Goal: Task Accomplishment & Management: Use online tool/utility

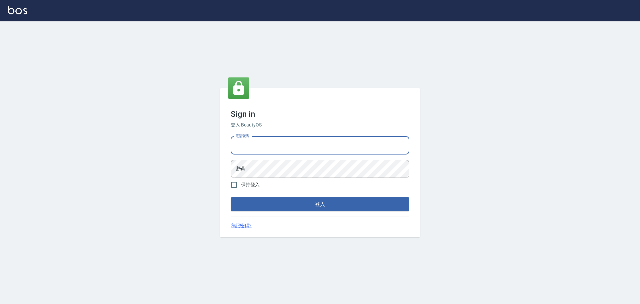
click at [251, 145] on input "電話號碼" at bounding box center [320, 145] width 179 height 18
type input "0981491131"
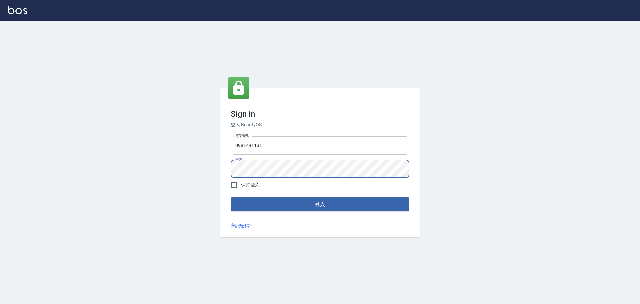
click at [231, 197] on button "登入" at bounding box center [320, 204] width 179 height 14
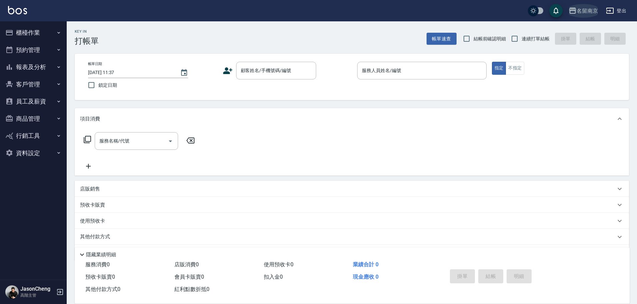
click at [586, 10] on div "名留南京" at bounding box center [586, 11] width 21 height 8
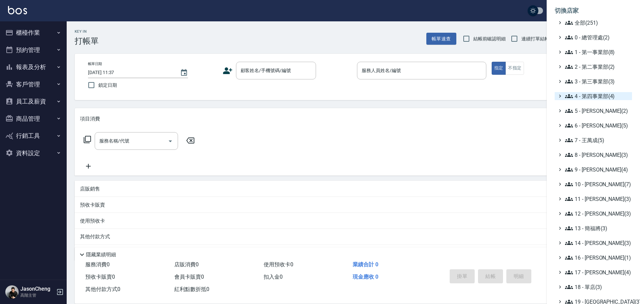
click at [589, 96] on span "4 - 第四事業部(4)" at bounding box center [597, 96] width 64 height 8
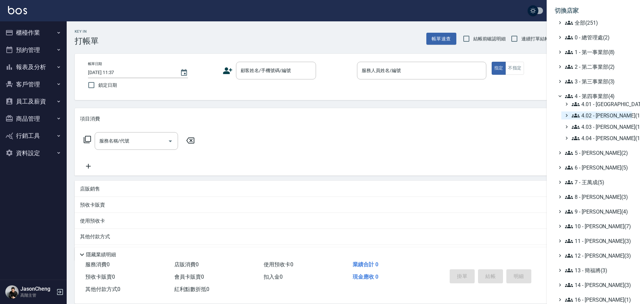
click at [590, 115] on span "4.02 - [PERSON_NAME](1)" at bounding box center [601, 115] width 58 height 8
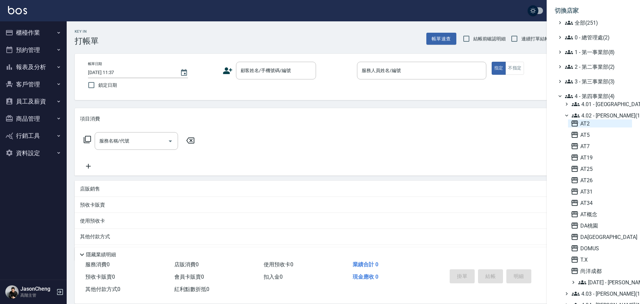
click at [591, 126] on span "AT2" at bounding box center [600, 123] width 59 height 8
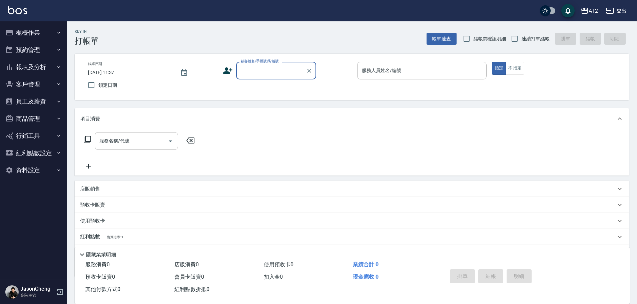
click at [29, 64] on button "報表及分析" at bounding box center [33, 66] width 61 height 17
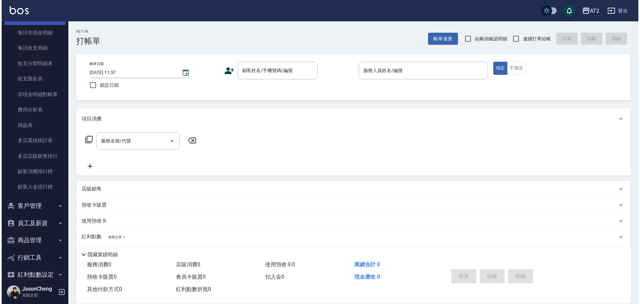
scroll to position [575, 0]
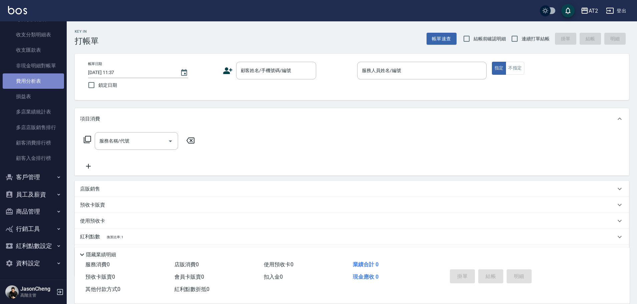
click at [43, 78] on link "費用分析表" at bounding box center [33, 80] width 61 height 15
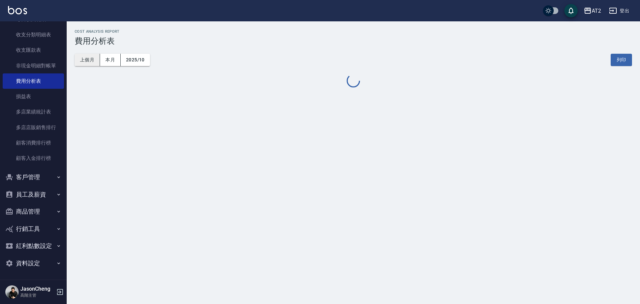
click at [93, 59] on button "上個月" at bounding box center [87, 60] width 25 height 12
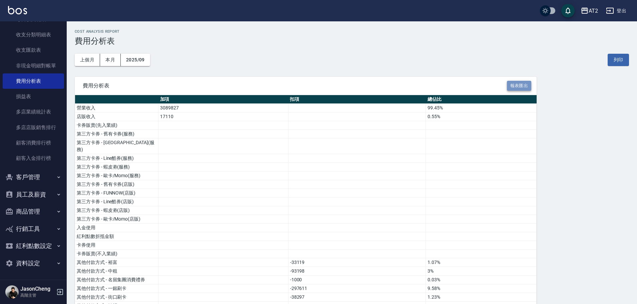
click at [516, 87] on button "報表匯出" at bounding box center [519, 86] width 25 height 10
click at [590, 8] on div "AT2" at bounding box center [592, 11] width 9 height 8
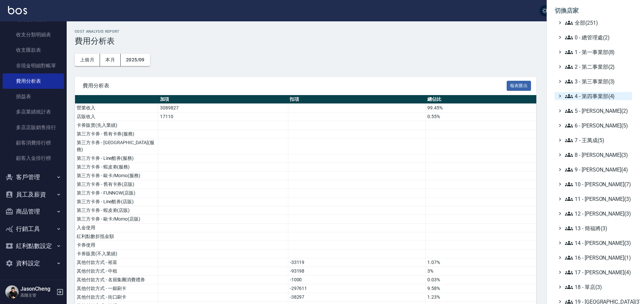
click at [593, 96] on span "4 - 第四事業部(4)" at bounding box center [597, 96] width 64 height 8
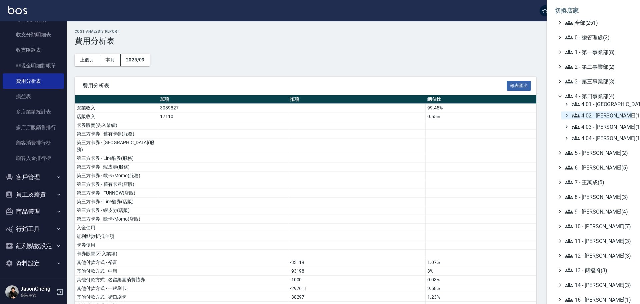
click at [610, 112] on span "4.02 - [PERSON_NAME](1)" at bounding box center [601, 115] width 58 height 8
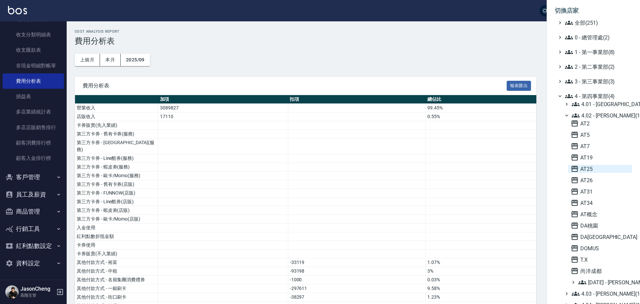
click at [581, 169] on span "AT25" at bounding box center [600, 169] width 59 height 8
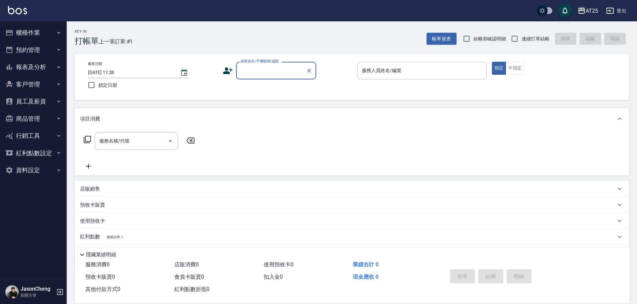
click at [39, 69] on button "報表及分析" at bounding box center [33, 66] width 61 height 17
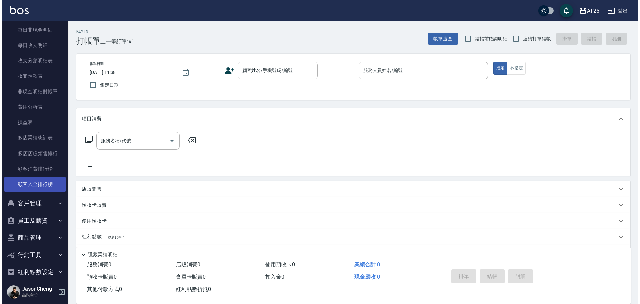
scroll to position [567, 0]
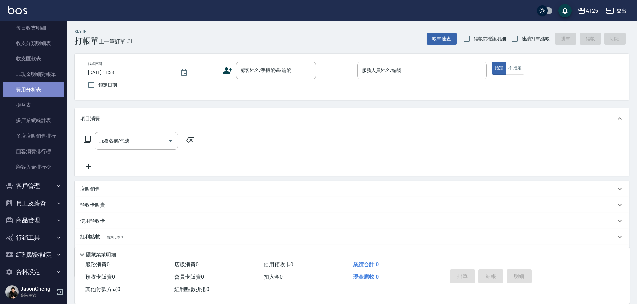
click at [39, 85] on link "費用分析表" at bounding box center [33, 89] width 61 height 15
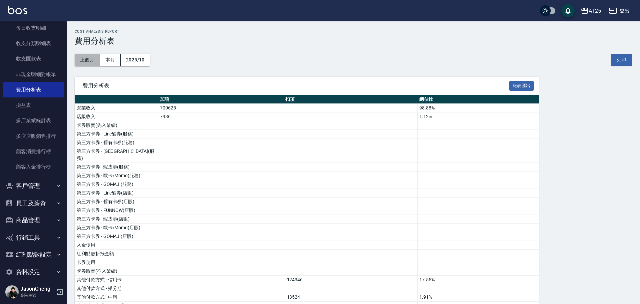
click at [86, 57] on button "上個月" at bounding box center [87, 60] width 25 height 12
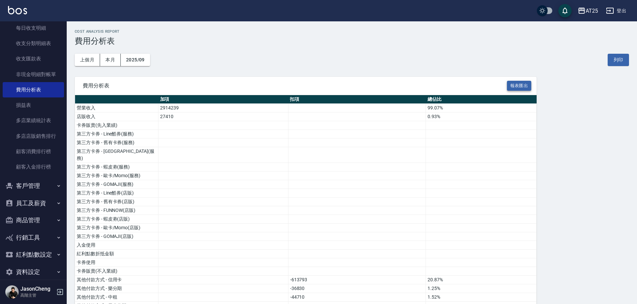
click at [525, 84] on button "報表匯出" at bounding box center [519, 86] width 25 height 10
click at [593, 8] on div "AT25" at bounding box center [591, 11] width 12 height 8
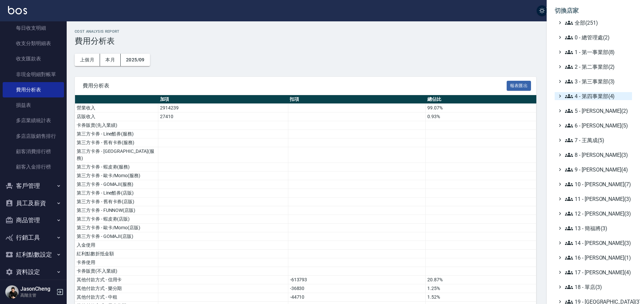
click at [590, 97] on span "4 - 第四事業部(4)" at bounding box center [597, 96] width 64 height 8
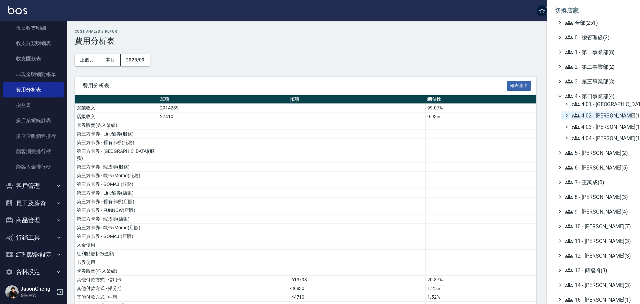
click at [580, 112] on span "4.02 - 吳國隆(1)" at bounding box center [601, 115] width 58 height 8
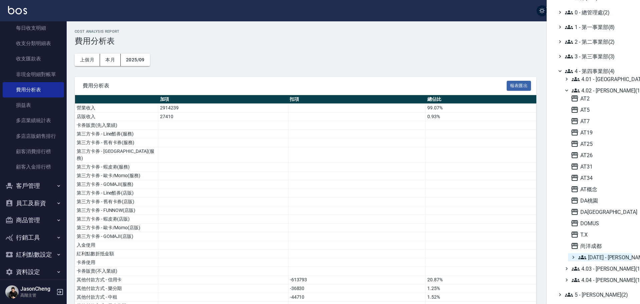
scroll to position [67, 0]
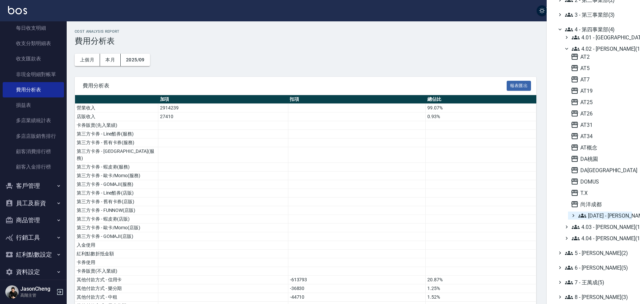
click at [611, 216] on span "4.02.01 - 吳玟廷(1)" at bounding box center [603, 215] width 51 height 8
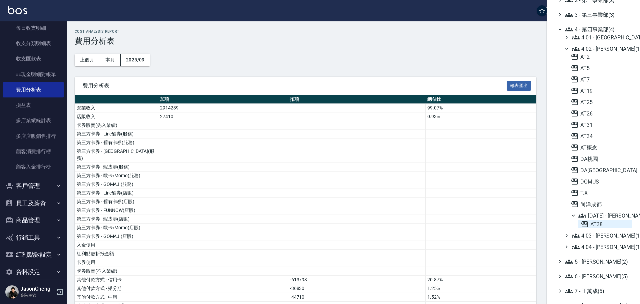
click at [593, 227] on span "AT38" at bounding box center [605, 224] width 49 height 8
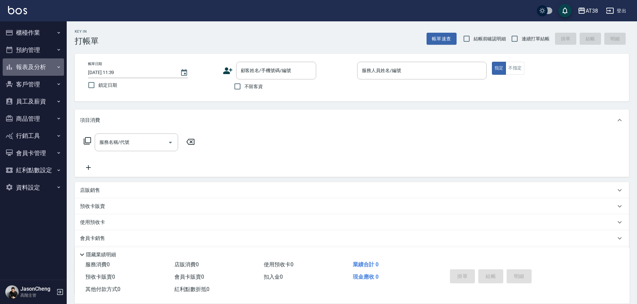
click at [39, 64] on button "報表及分析" at bounding box center [33, 66] width 61 height 17
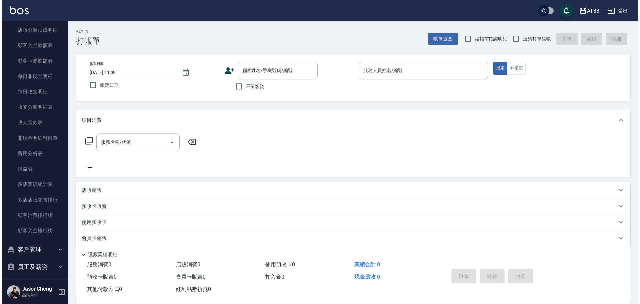
scroll to position [426, 0]
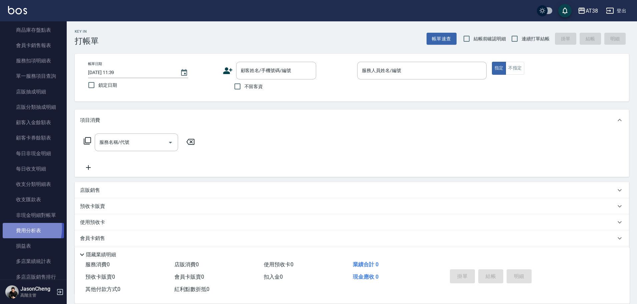
click at [15, 228] on link "費用分析表" at bounding box center [33, 230] width 61 height 15
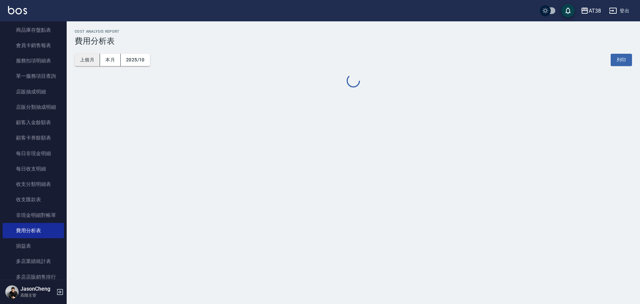
click at [89, 63] on button "上個月" at bounding box center [87, 60] width 25 height 12
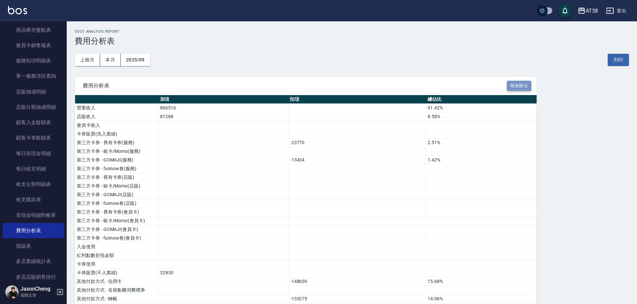
click at [516, 81] on button "報表匯出" at bounding box center [519, 86] width 25 height 10
click at [591, 12] on div "AT38" at bounding box center [591, 11] width 12 height 8
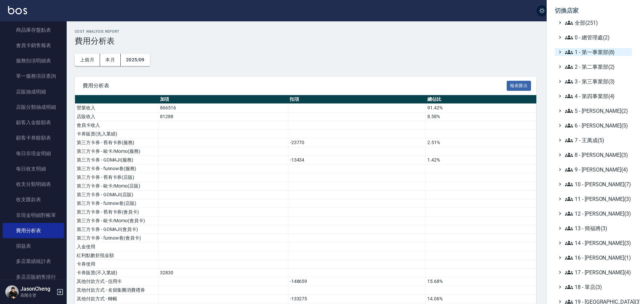
click at [571, 50] on ul "全部(251) 0 - 總管理處(2) 1 - 第一事業部(8) 2 - 第二事業部(2) 3 - 第三事業部(3) 4 - 第四事業部(4) 5 - [PE…" at bounding box center [593, 199] width 77 height 360
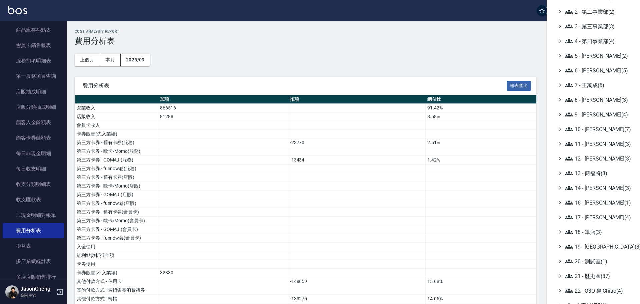
scroll to position [44, 0]
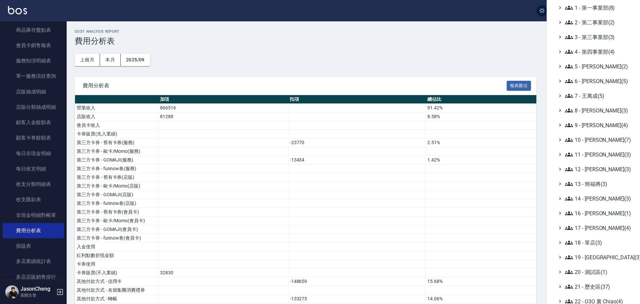
click at [587, 46] on ul "全部(251) 0 - 總管理處(2) 1 - 第一事業部(8) 2 - 第二事業部(2) 3 - 第三事業部(3) 4 - 第四事業部(4) 5 - [PE…" at bounding box center [593, 154] width 77 height 360
click at [584, 50] on span "4 - 第四事業部(4)" at bounding box center [597, 52] width 64 height 8
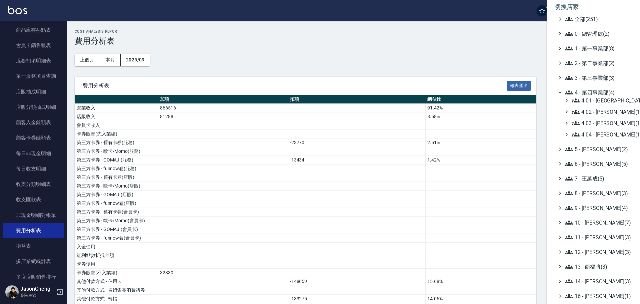
scroll to position [0, 0]
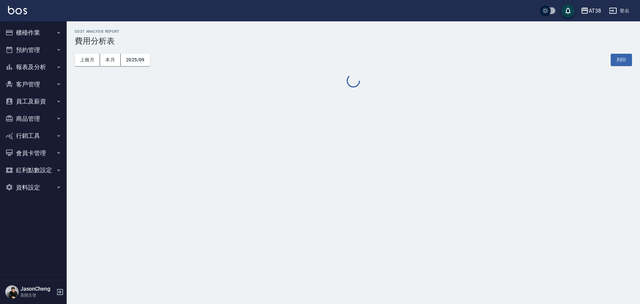
click at [597, 10] on div "AT38" at bounding box center [595, 11] width 12 height 8
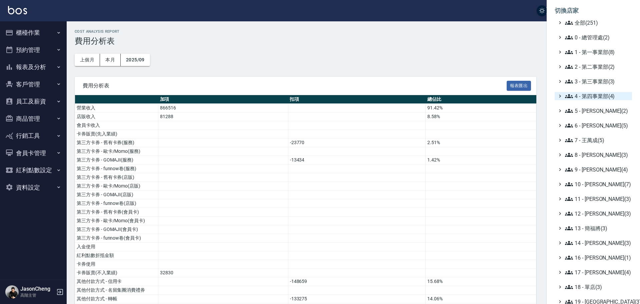
click at [596, 96] on span "4 - 第四事業部(4)" at bounding box center [597, 96] width 64 height 8
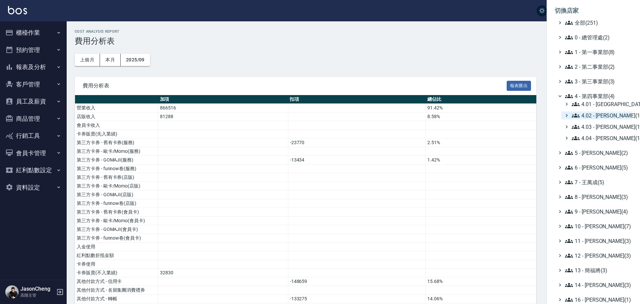
click at [610, 116] on span "4.02 - [PERSON_NAME](1)" at bounding box center [601, 115] width 58 height 8
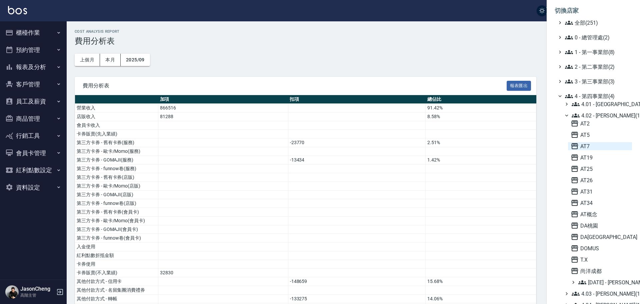
click at [592, 145] on span "AT7" at bounding box center [600, 146] width 59 height 8
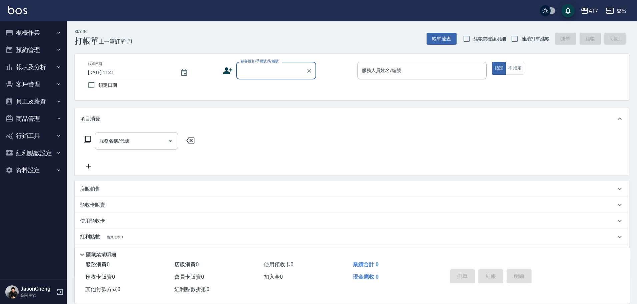
click at [31, 67] on button "報表及分析" at bounding box center [33, 66] width 61 height 17
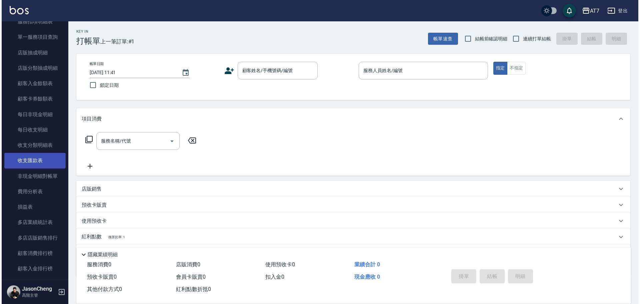
scroll to position [467, 0]
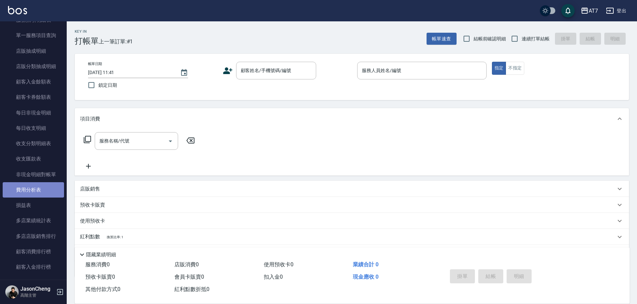
click at [36, 189] on link "費用分析表" at bounding box center [33, 189] width 61 height 15
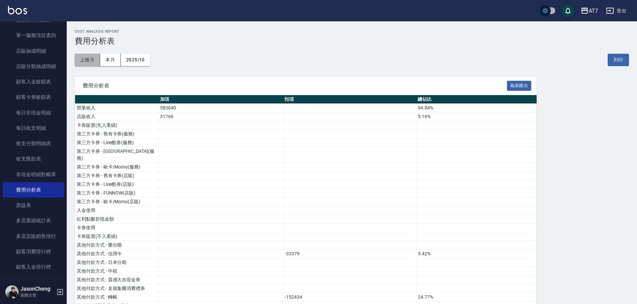
click at [83, 57] on button "上個月" at bounding box center [87, 60] width 25 height 12
click at [516, 86] on button "報表匯出" at bounding box center [519, 86] width 25 height 10
click at [589, 14] on div "AT7" at bounding box center [592, 11] width 9 height 8
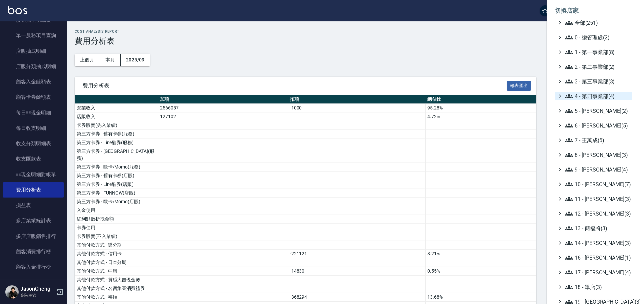
click at [608, 94] on span "4 - 第四事業部(4)" at bounding box center [597, 96] width 64 height 8
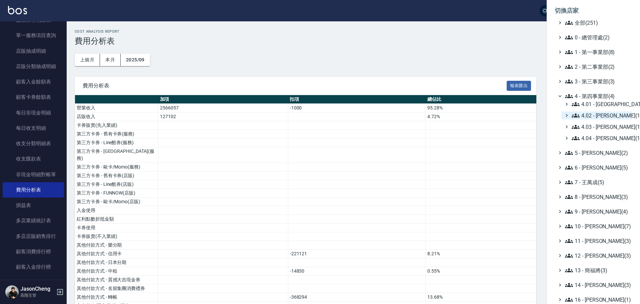
click at [609, 114] on span "4.02 - [PERSON_NAME](1)" at bounding box center [601, 115] width 58 height 8
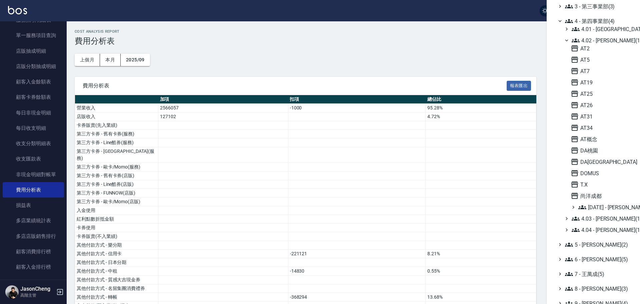
scroll to position [100, 0]
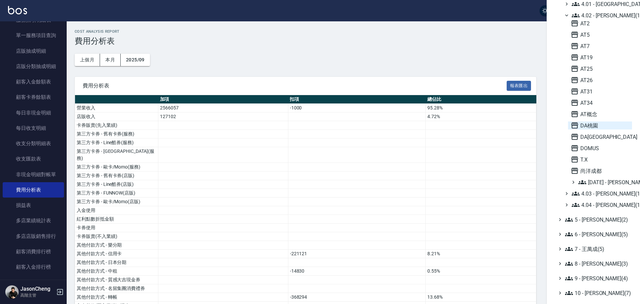
click at [596, 126] on span "DA桃園" at bounding box center [600, 125] width 59 height 8
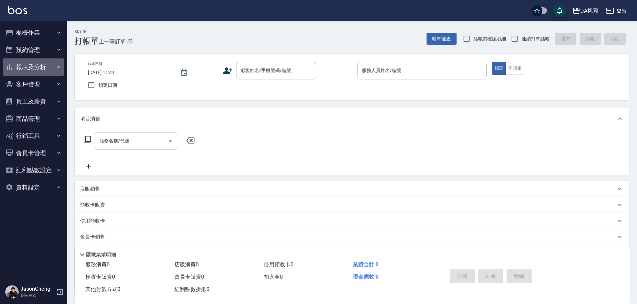
click at [32, 68] on button "報表及分析" at bounding box center [33, 66] width 61 height 17
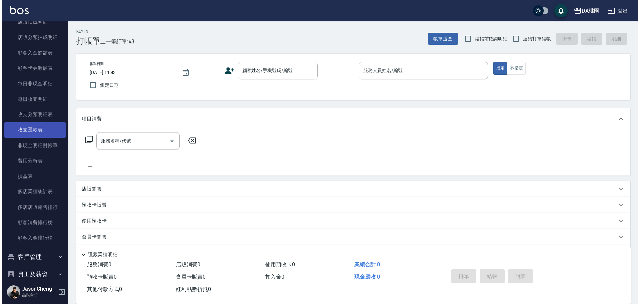
scroll to position [567, 0]
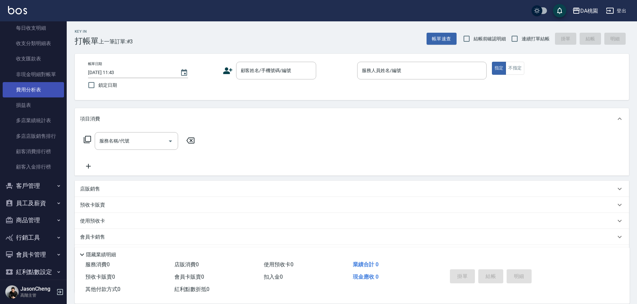
click at [41, 92] on link "費用分析表" at bounding box center [33, 89] width 61 height 15
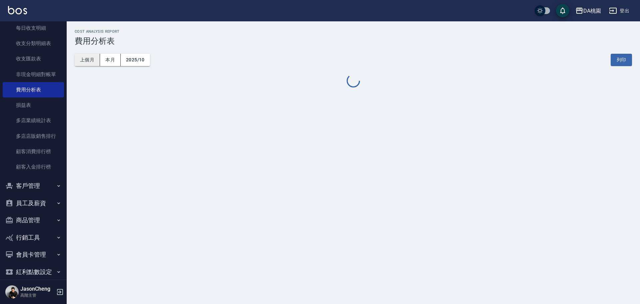
click at [85, 58] on button "上個月" at bounding box center [87, 60] width 25 height 12
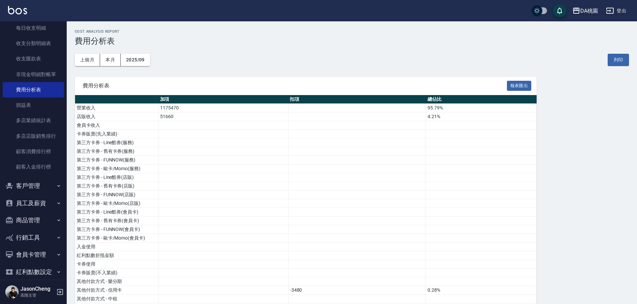
click at [514, 84] on button "報表匯出" at bounding box center [519, 86] width 25 height 10
click at [582, 11] on div "DA桃園" at bounding box center [589, 11] width 18 height 8
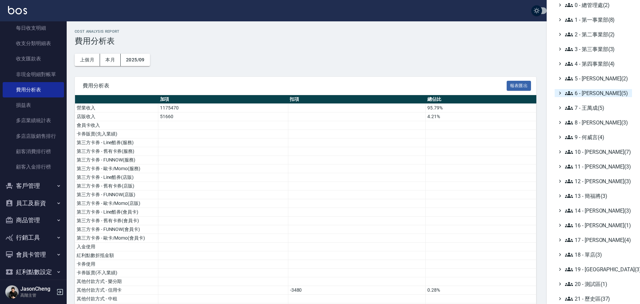
scroll to position [44, 0]
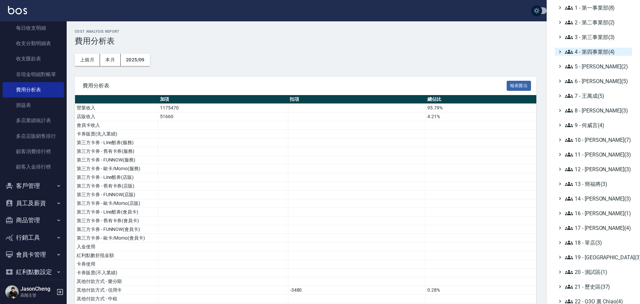
click at [599, 52] on span "4 - 第四事業部(4)" at bounding box center [597, 52] width 64 height 8
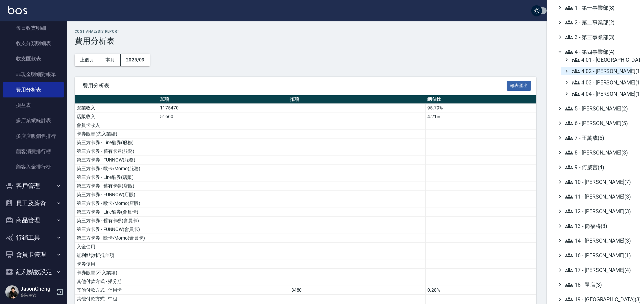
click at [591, 71] on span "4.02 - [PERSON_NAME](1)" at bounding box center [601, 71] width 58 height 8
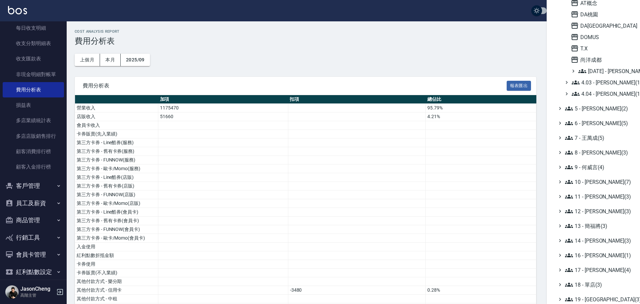
scroll to position [178, 0]
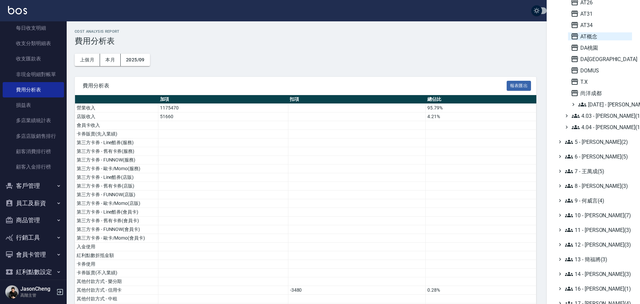
click at [593, 35] on span "AT概念" at bounding box center [600, 36] width 59 height 8
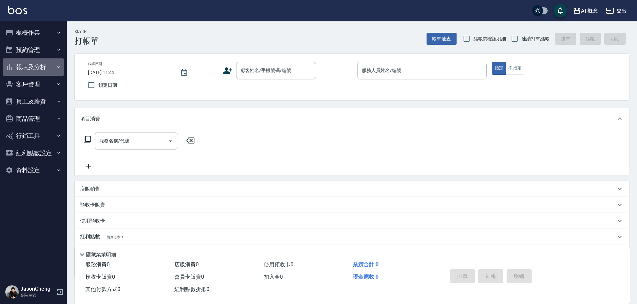
click at [29, 67] on button "報表及分析" at bounding box center [33, 66] width 61 height 17
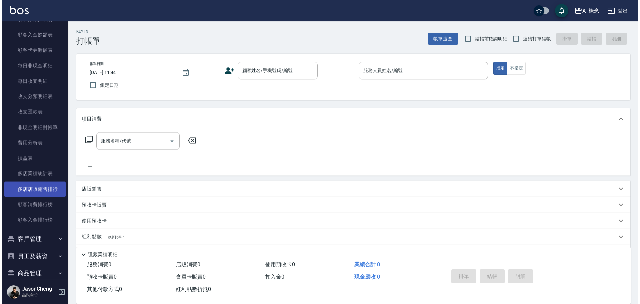
scroll to position [533, 0]
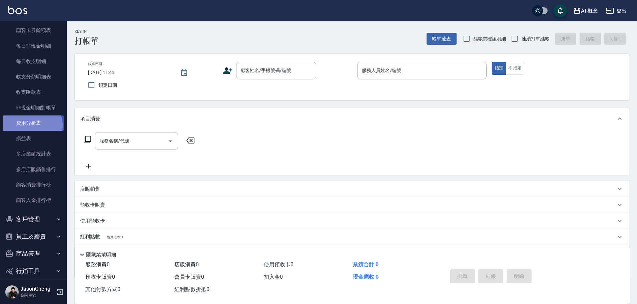
click at [31, 125] on link "費用分析表" at bounding box center [33, 122] width 61 height 15
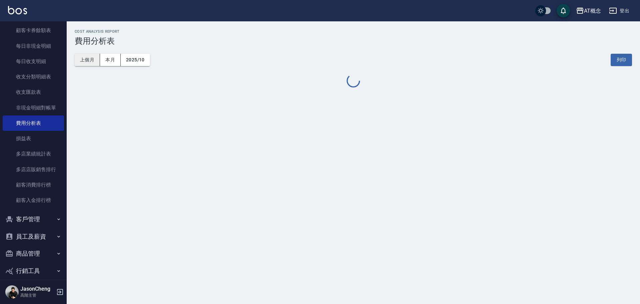
click at [87, 59] on button "上個月" at bounding box center [87, 60] width 25 height 12
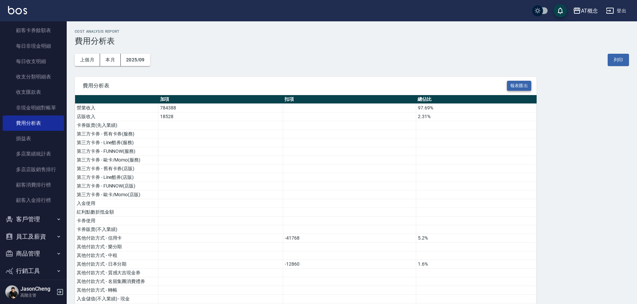
click at [515, 86] on button "報表匯出" at bounding box center [519, 86] width 25 height 10
click at [593, 12] on div "AT概念" at bounding box center [589, 11] width 17 height 8
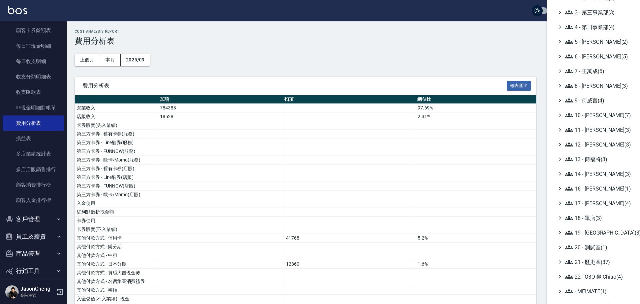
scroll to position [78, 0]
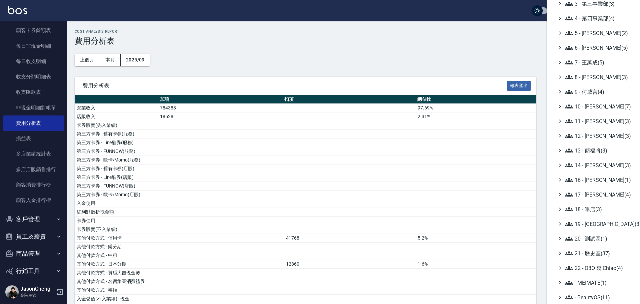
click at [589, 21] on span "4 - 第四事業部(4)" at bounding box center [597, 18] width 64 height 8
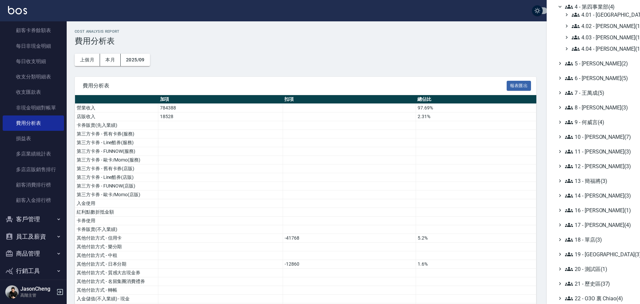
scroll to position [100, 0]
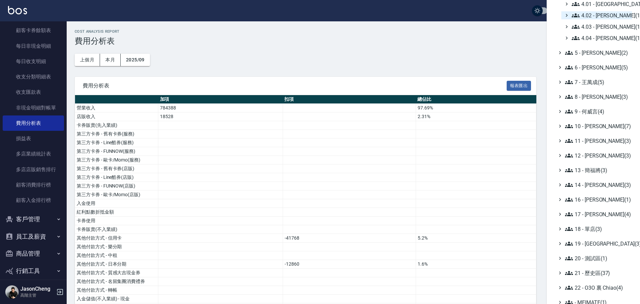
click at [605, 13] on span "4.02 - [PERSON_NAME](1)" at bounding box center [601, 15] width 58 height 8
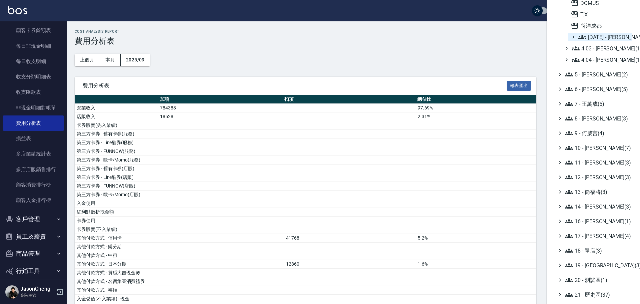
scroll to position [233, 0]
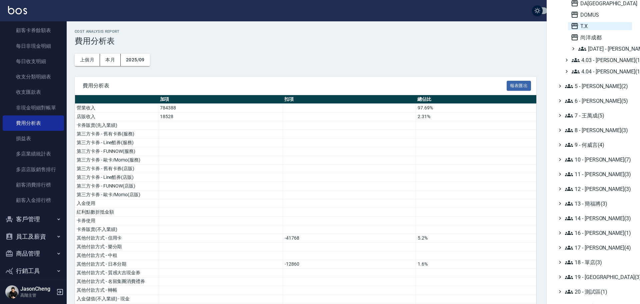
click at [581, 25] on span "T.X" at bounding box center [600, 26] width 59 height 8
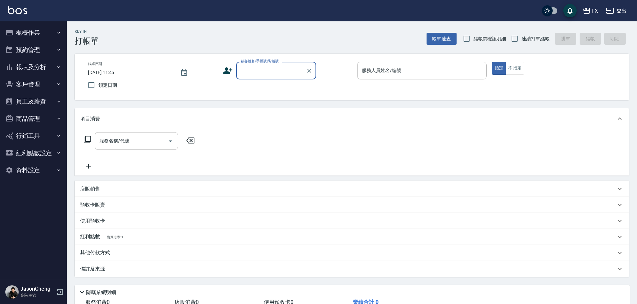
click at [12, 69] on icon "button" at bounding box center [9, 67] width 8 height 8
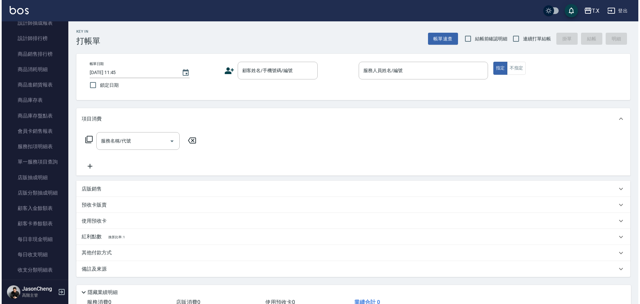
scroll to position [500, 0]
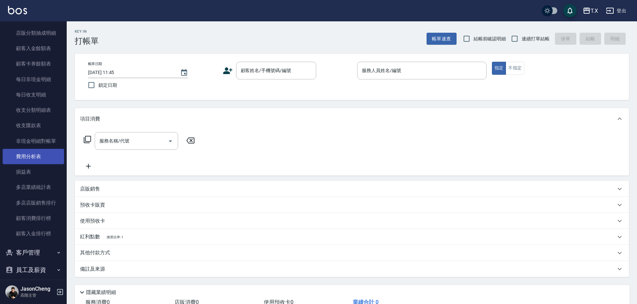
click at [40, 153] on link "費用分析表" at bounding box center [33, 156] width 61 height 15
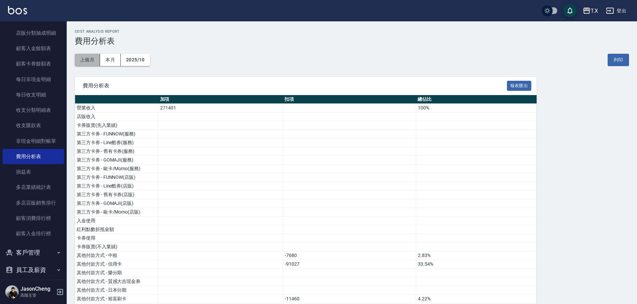
click at [88, 61] on button "上個月" at bounding box center [87, 60] width 25 height 12
click at [523, 84] on button "報表匯出" at bounding box center [519, 86] width 25 height 10
click at [591, 11] on div "T.X" at bounding box center [593, 11] width 7 height 8
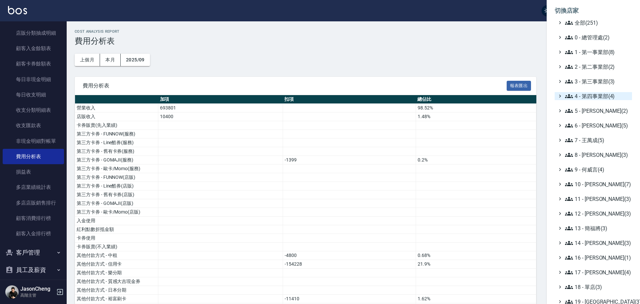
click at [595, 96] on span "4 - 第四事業部(4)" at bounding box center [597, 96] width 64 height 8
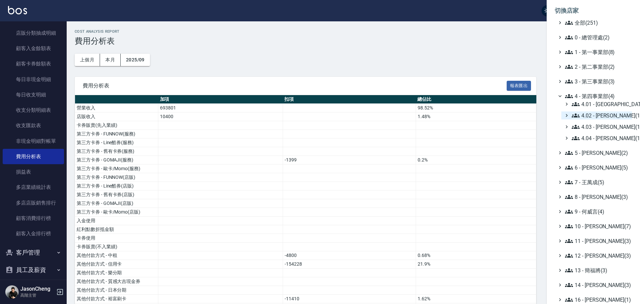
click at [595, 114] on span "4.02 - [PERSON_NAME](1)" at bounding box center [601, 115] width 58 height 8
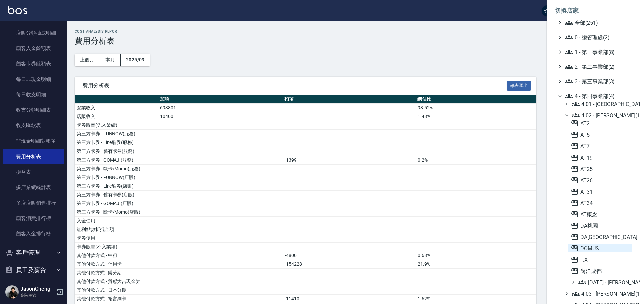
click at [593, 247] on span "DOMUS" at bounding box center [600, 248] width 59 height 8
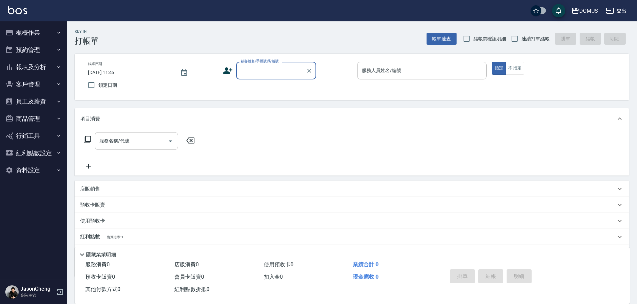
click at [25, 63] on button "報表及分析" at bounding box center [33, 66] width 61 height 17
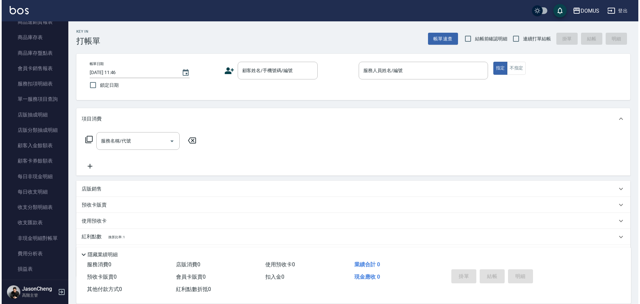
scroll to position [500, 0]
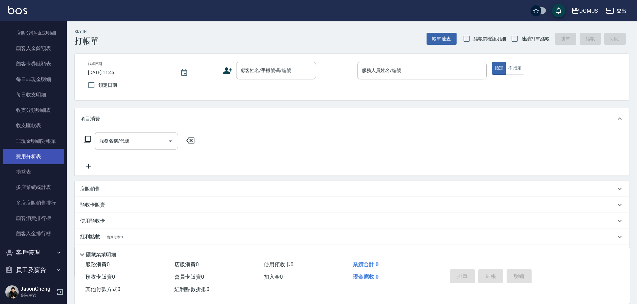
click at [31, 155] on link "費用分析表" at bounding box center [33, 156] width 61 height 15
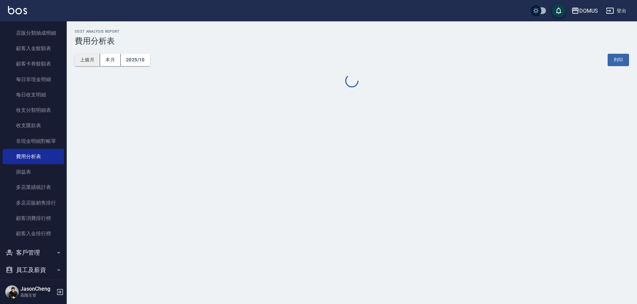
click at [81, 59] on button "上個月" at bounding box center [87, 60] width 25 height 12
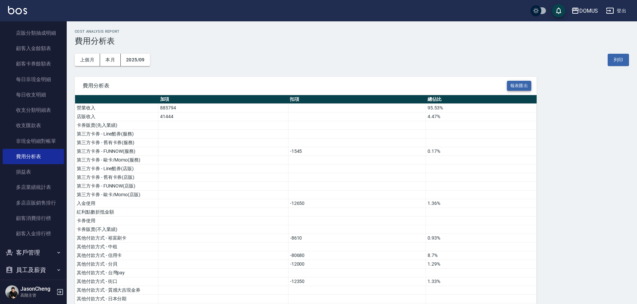
click at [524, 84] on button "報表匯出" at bounding box center [519, 86] width 25 height 10
click at [592, 7] on div "DOMUS" at bounding box center [588, 11] width 19 height 8
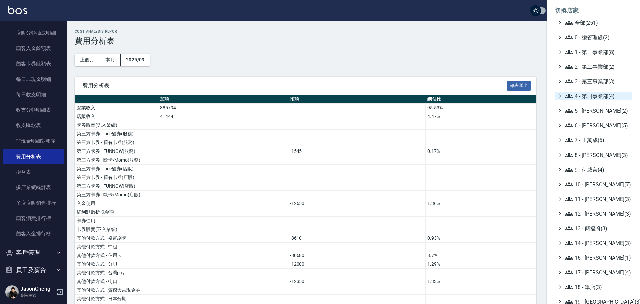
click at [580, 93] on span "4 - 第四事業部(4)" at bounding box center [597, 96] width 64 height 8
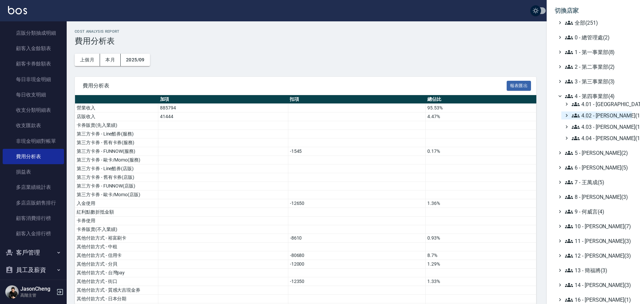
click at [593, 115] on span "4.02 - 吳國隆(1)" at bounding box center [601, 115] width 58 height 8
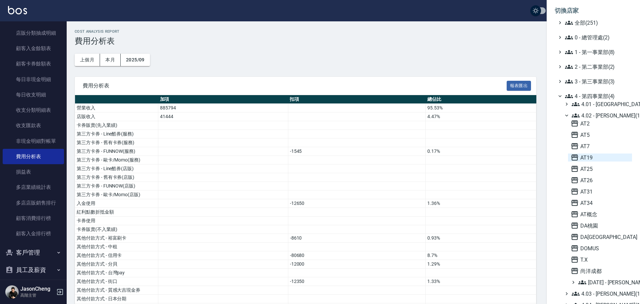
click at [594, 160] on span "AT19" at bounding box center [600, 157] width 59 height 8
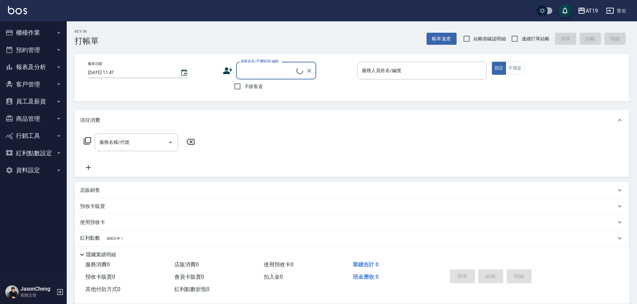
click at [31, 67] on button "報表及分析" at bounding box center [33, 66] width 61 height 17
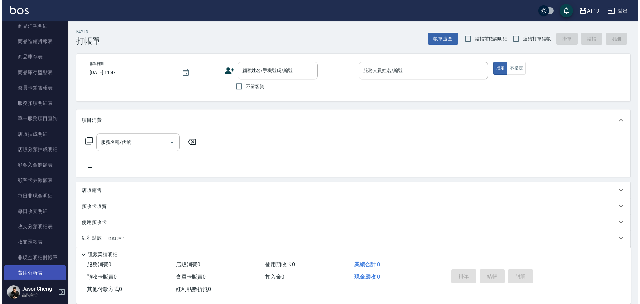
scroll to position [500, 0]
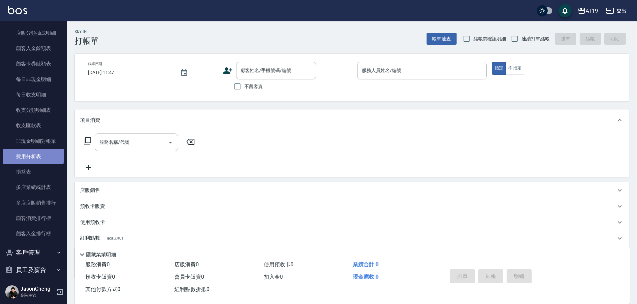
click at [33, 155] on link "費用分析表" at bounding box center [33, 156] width 61 height 15
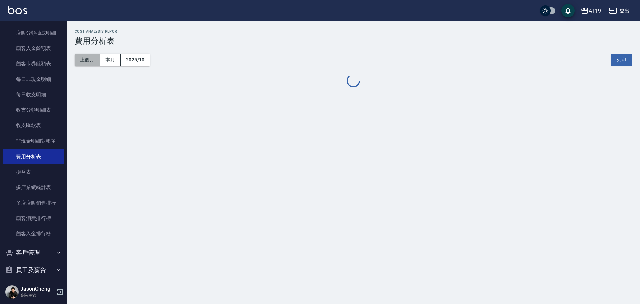
click at [88, 59] on button "上個月" at bounding box center [87, 60] width 25 height 12
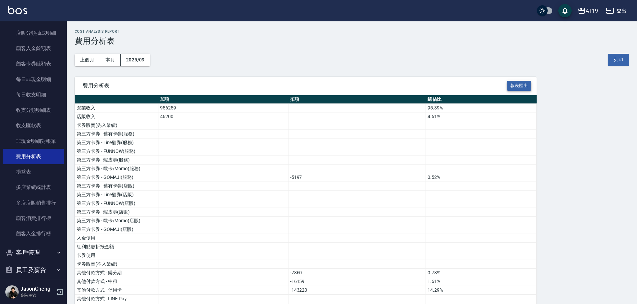
click at [510, 84] on button "報表匯出" at bounding box center [519, 86] width 25 height 10
click at [579, 11] on icon "button" at bounding box center [581, 11] width 7 height 6
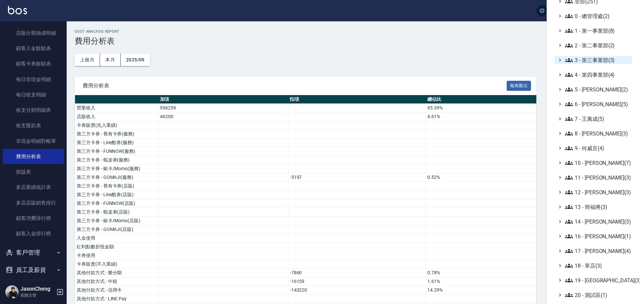
scroll to position [33, 0]
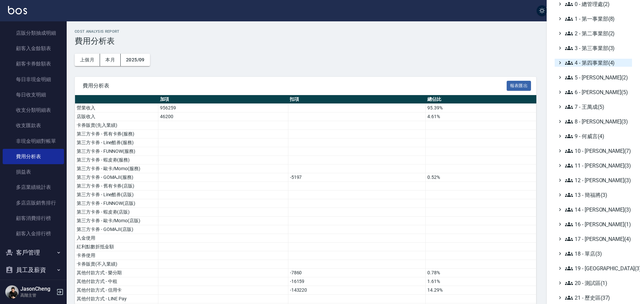
click at [597, 62] on span "4 - 第四事業部(4)" at bounding box center [597, 63] width 64 height 8
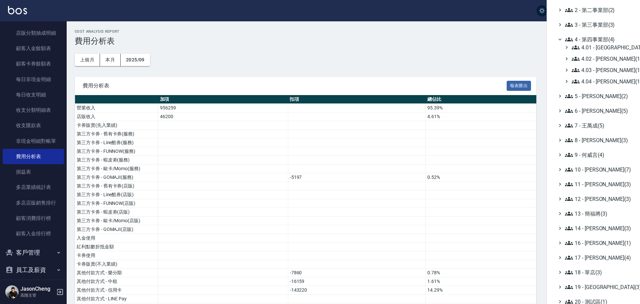
scroll to position [67, 0]
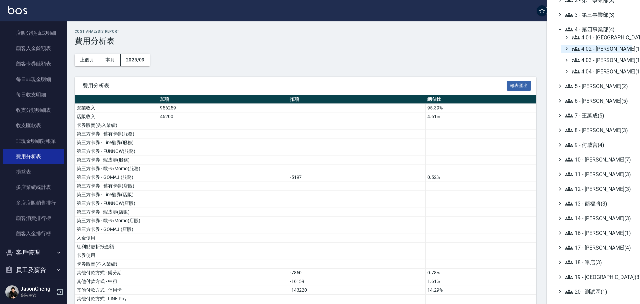
click at [605, 50] on span "4.02 - [PERSON_NAME](1)" at bounding box center [601, 49] width 58 height 8
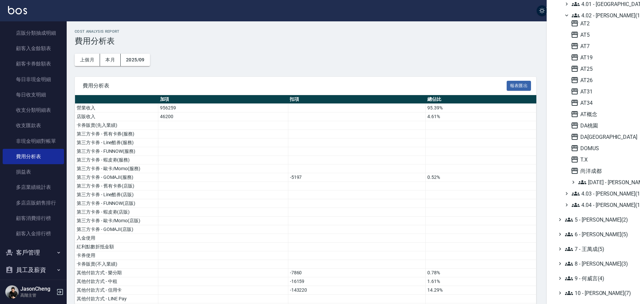
scroll to position [133, 0]
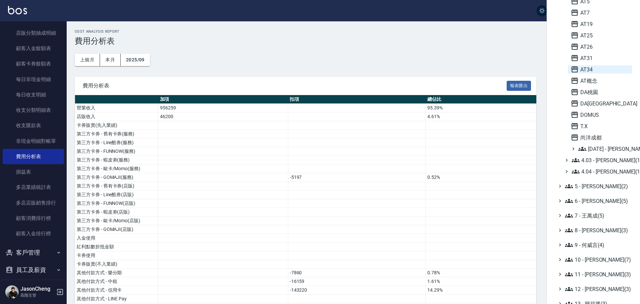
click at [580, 68] on span "AT34" at bounding box center [600, 69] width 59 height 8
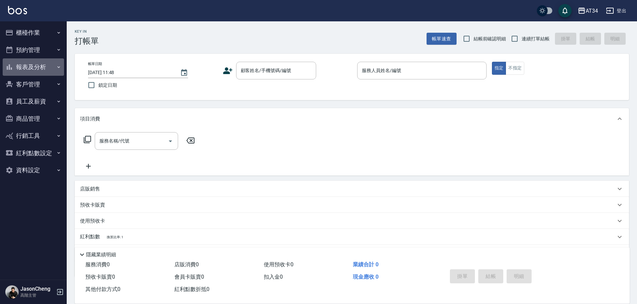
click at [40, 65] on button "報表及分析" at bounding box center [33, 66] width 61 height 17
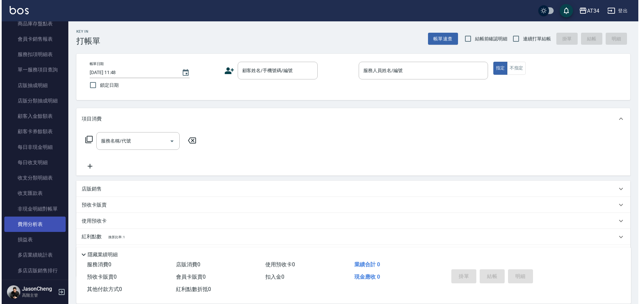
scroll to position [433, 0]
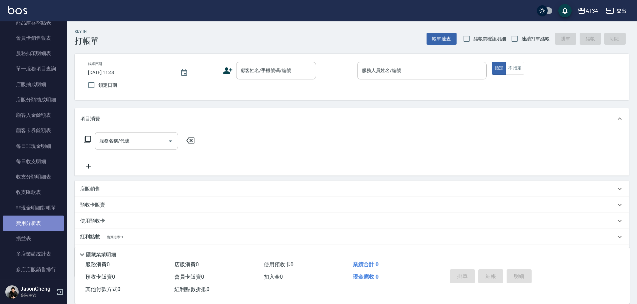
click at [36, 224] on link "費用分析表" at bounding box center [33, 222] width 61 height 15
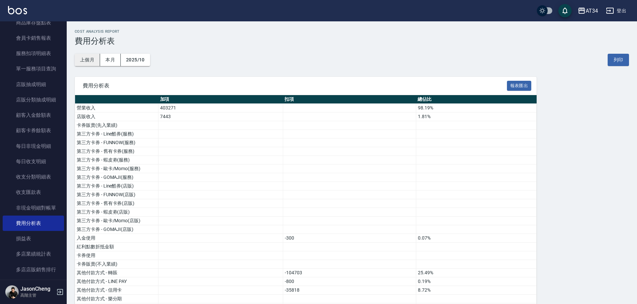
click at [85, 61] on button "上個月" at bounding box center [87, 60] width 25 height 12
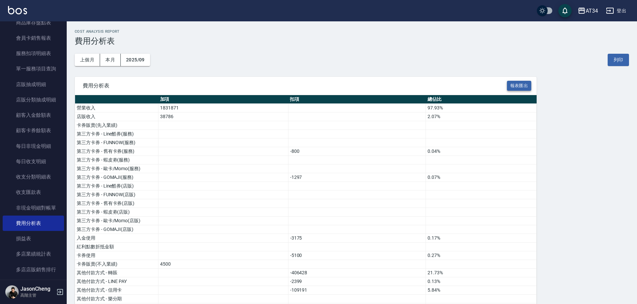
click at [514, 88] on button "報表匯出" at bounding box center [519, 86] width 25 height 10
click at [596, 11] on div "AT34" at bounding box center [591, 11] width 12 height 8
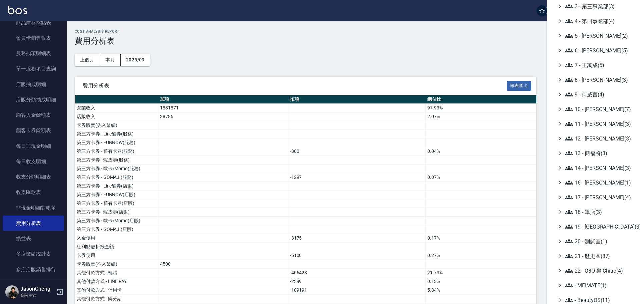
scroll to position [78, 0]
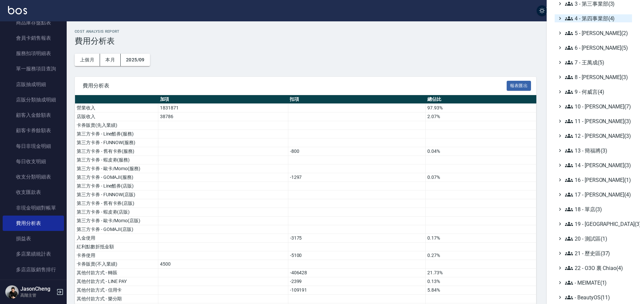
click at [603, 20] on span "4 - 第四事業部(4)" at bounding box center [597, 18] width 64 height 8
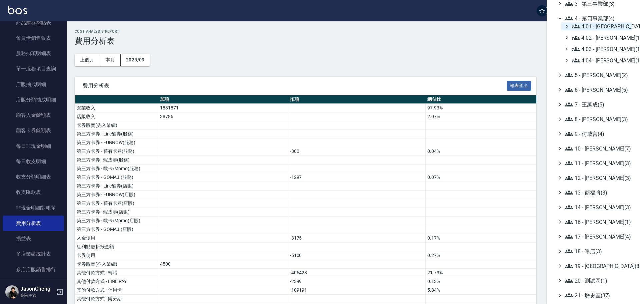
scroll to position [111, 0]
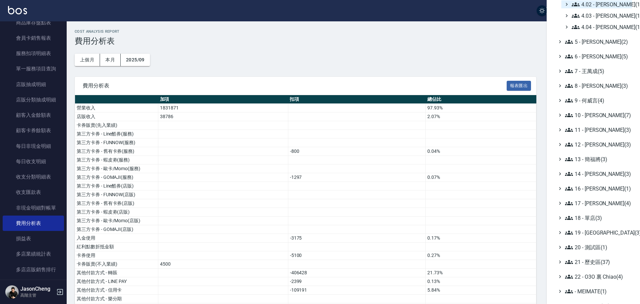
click at [605, 4] on span "4.02 - [PERSON_NAME](1)" at bounding box center [601, 4] width 58 height 8
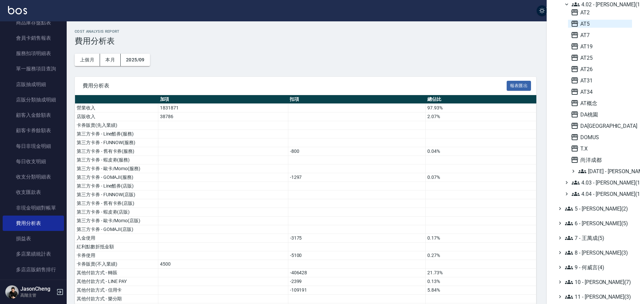
click at [590, 24] on span "AT5" at bounding box center [600, 24] width 59 height 8
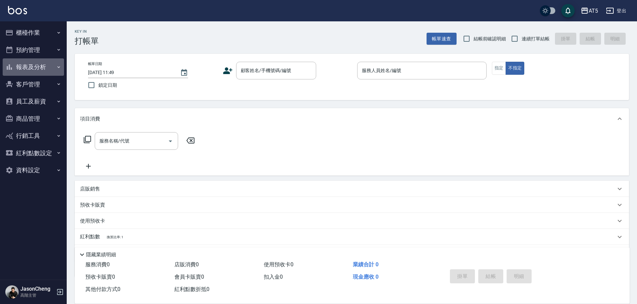
click at [36, 63] on button "報表及分析" at bounding box center [33, 66] width 61 height 17
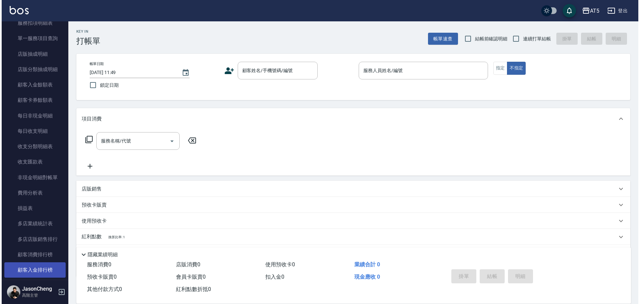
scroll to position [467, 0]
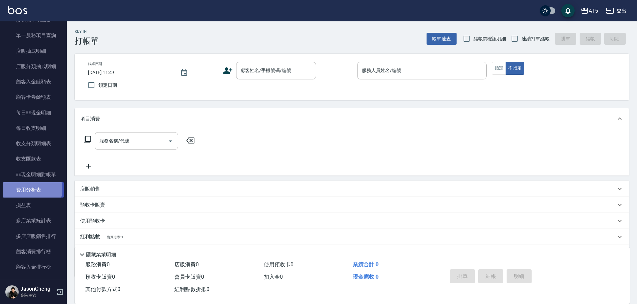
click at [32, 189] on link "費用分析表" at bounding box center [33, 189] width 61 height 15
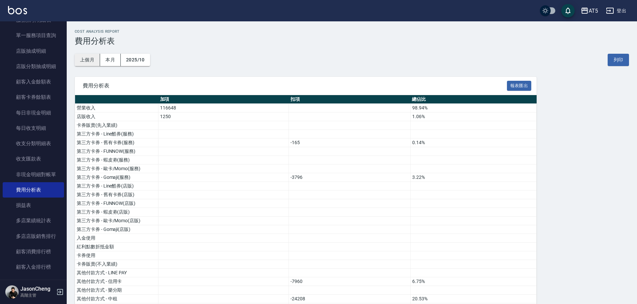
click at [78, 57] on button "上個月" at bounding box center [87, 60] width 25 height 12
click at [512, 85] on button "報表匯出" at bounding box center [519, 86] width 25 height 10
click at [588, 13] on icon "button" at bounding box center [584, 11] width 8 height 8
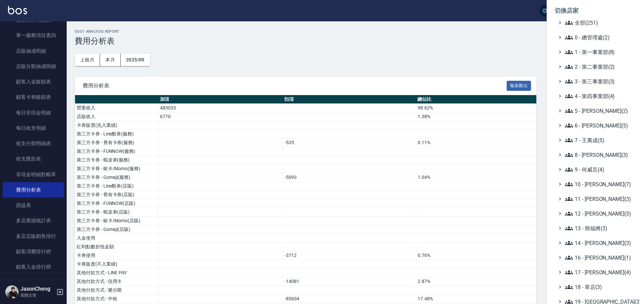
scroll to position [33, 0]
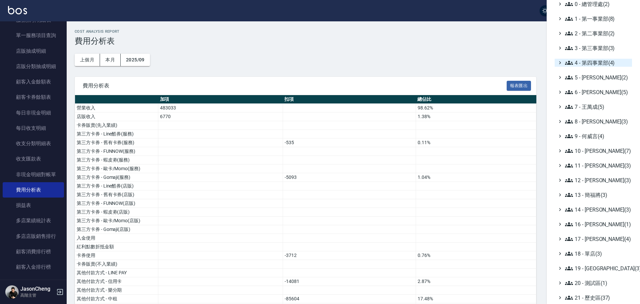
click at [584, 62] on span "4 - 第四事業部(4)" at bounding box center [597, 63] width 64 height 8
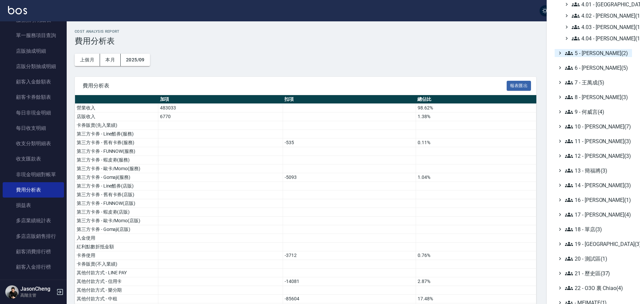
scroll to position [100, 0]
click at [612, 17] on span "4.02 - [PERSON_NAME](1)" at bounding box center [601, 15] width 58 height 8
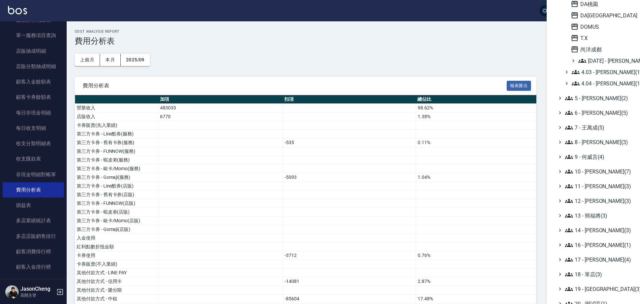
scroll to position [233, 0]
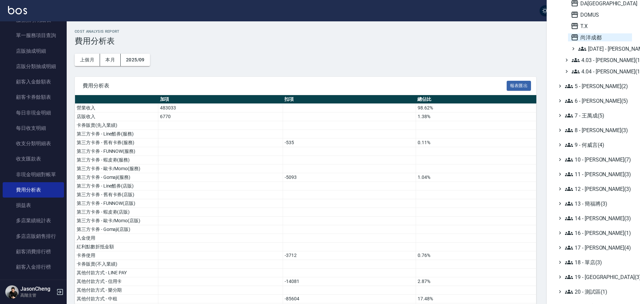
click at [597, 38] on span "尚洋成都" at bounding box center [600, 37] width 59 height 8
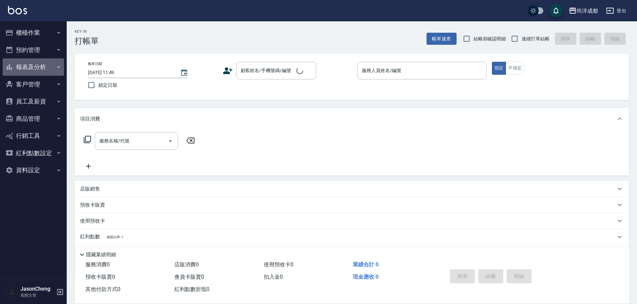
click at [35, 68] on button "報表及分析" at bounding box center [33, 66] width 61 height 17
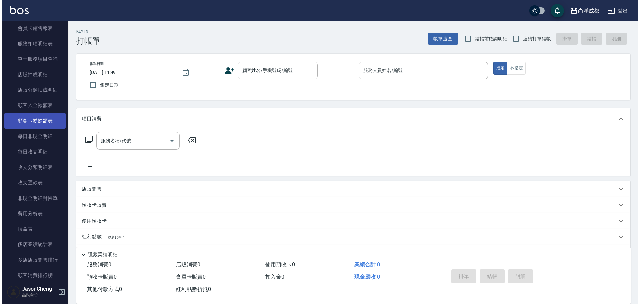
scroll to position [500, 0]
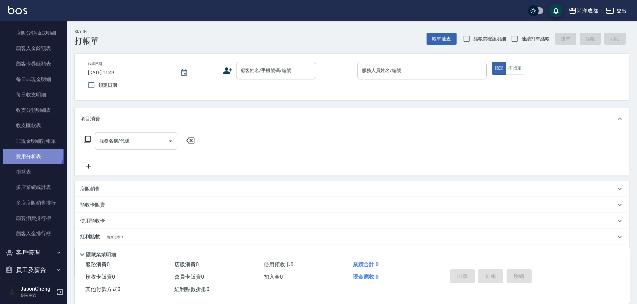
click at [32, 153] on link "費用分析表" at bounding box center [33, 156] width 61 height 15
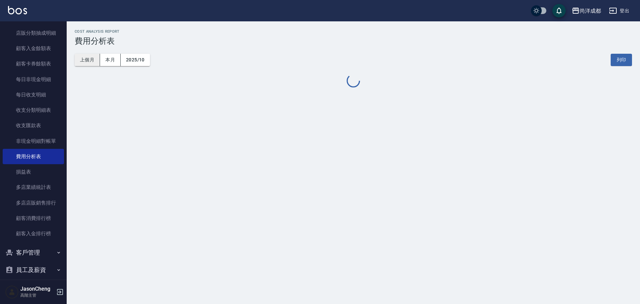
click at [90, 57] on button "上個月" at bounding box center [87, 60] width 25 height 12
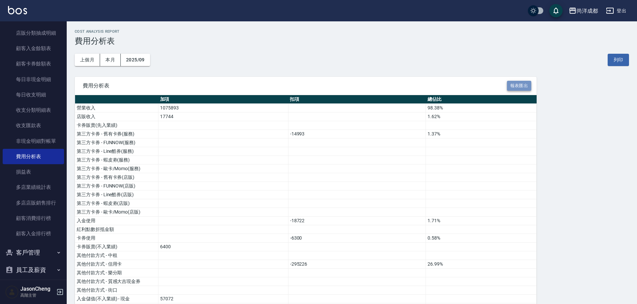
click at [521, 86] on button "報表匯出" at bounding box center [519, 86] width 25 height 10
click at [589, 10] on div "尚洋成都" at bounding box center [586, 11] width 21 height 8
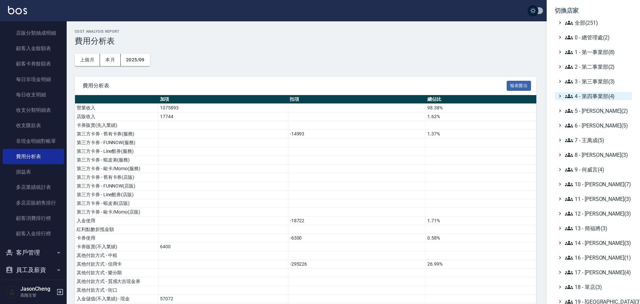
click at [601, 97] on span "4 - 第四事業部(4)" at bounding box center [597, 96] width 64 height 8
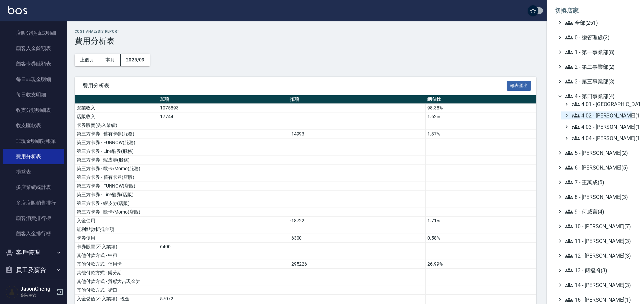
click at [614, 114] on span "4.02 - 吳國隆(1)" at bounding box center [601, 115] width 58 height 8
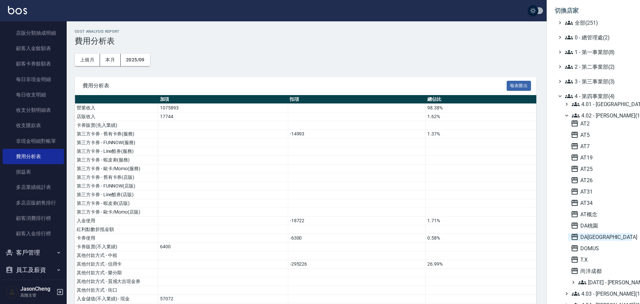
click at [582, 236] on span "DA蘆洲" at bounding box center [600, 237] width 59 height 8
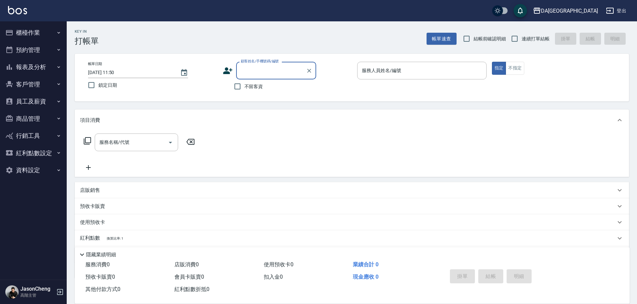
drag, startPoint x: 38, startPoint y: 66, endPoint x: 38, endPoint y: 72, distance: 6.7
click at [39, 65] on button "報表及分析" at bounding box center [33, 66] width 61 height 17
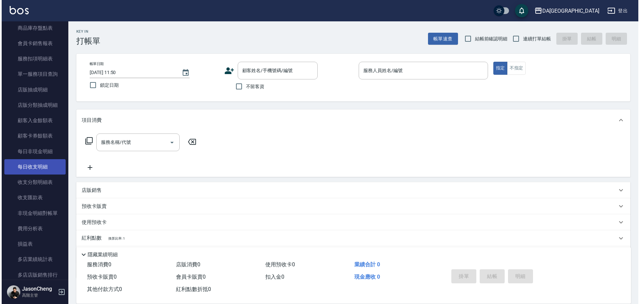
scroll to position [433, 0]
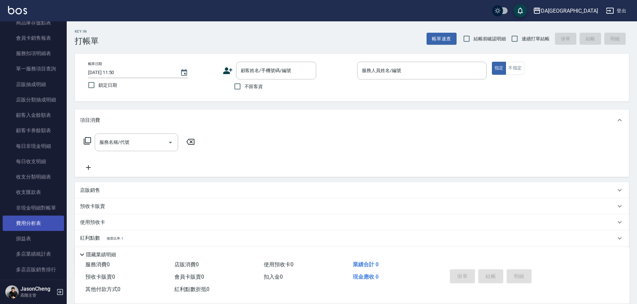
click at [31, 224] on link "費用分析表" at bounding box center [33, 222] width 61 height 15
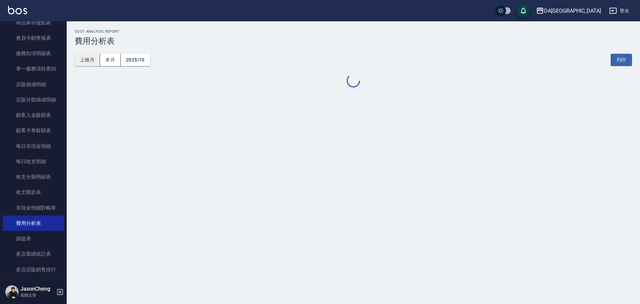
click at [84, 60] on button "上個月" at bounding box center [87, 60] width 25 height 12
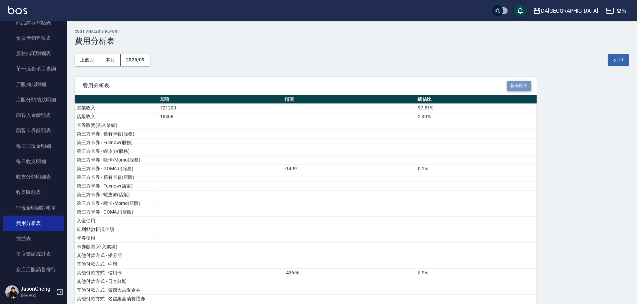
click at [526, 85] on button "報表匯出" at bounding box center [519, 86] width 25 height 10
click at [581, 10] on div "DA[GEOGRAPHIC_DATA]" at bounding box center [569, 11] width 57 height 8
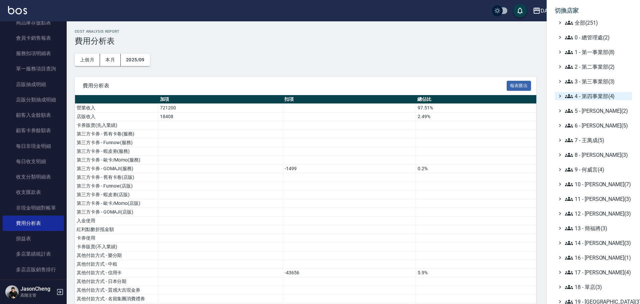
click at [606, 97] on span "4 - 第四事業部(4)" at bounding box center [597, 96] width 64 height 8
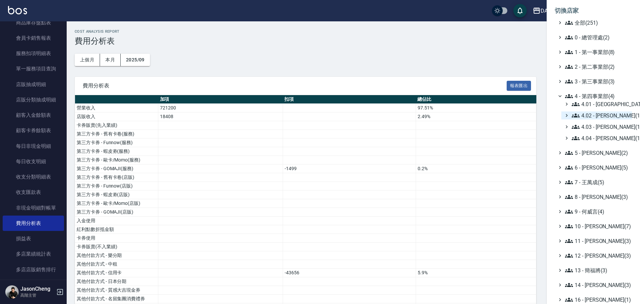
click at [601, 117] on span "4.02 - [PERSON_NAME](1)" at bounding box center [601, 115] width 58 height 8
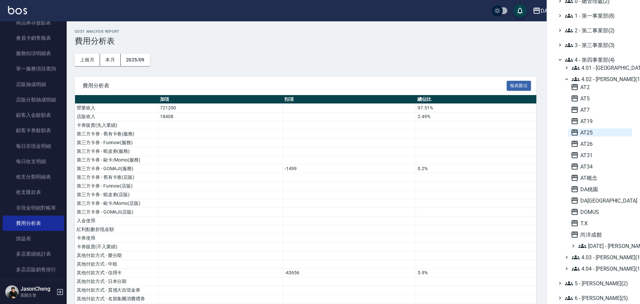
scroll to position [133, 0]
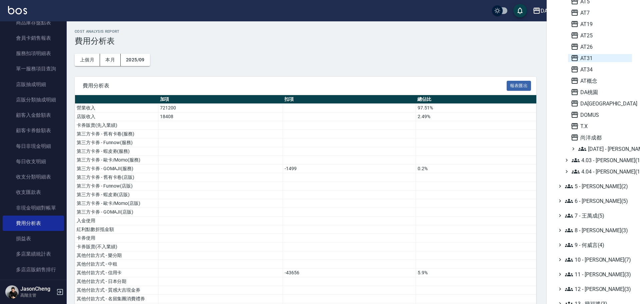
click at [590, 60] on span "AT31" at bounding box center [600, 58] width 59 height 8
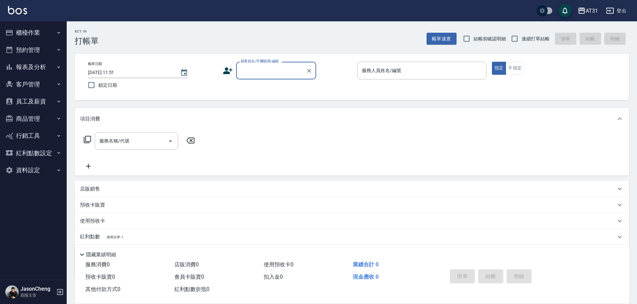
click at [31, 65] on button "報表及分析" at bounding box center [33, 66] width 61 height 17
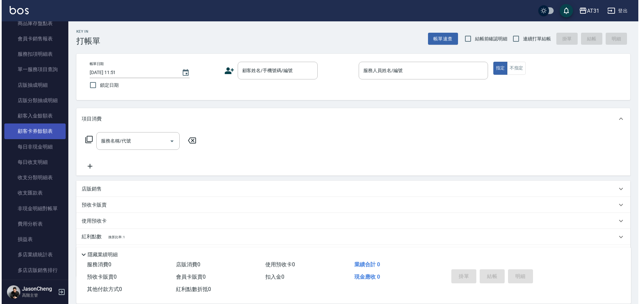
scroll to position [433, 0]
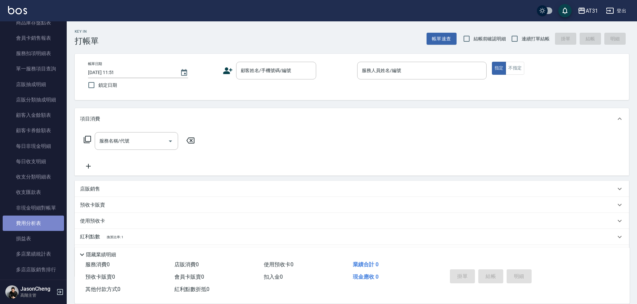
click at [35, 221] on link "費用分析表" at bounding box center [33, 222] width 61 height 15
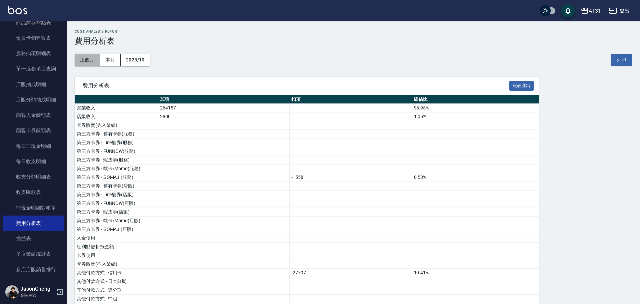
click at [92, 62] on button "上個月" at bounding box center [87, 60] width 25 height 12
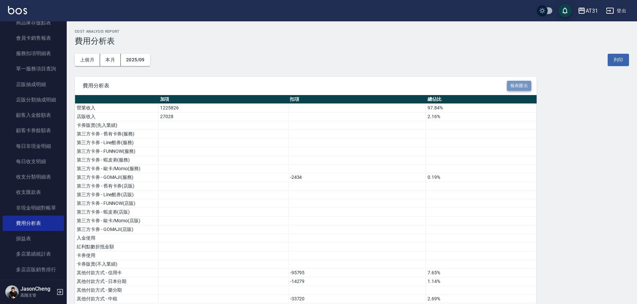
click at [522, 84] on button "報表匯出" at bounding box center [519, 86] width 25 height 10
click at [586, 11] on button "AT31" at bounding box center [588, 11] width 26 height 14
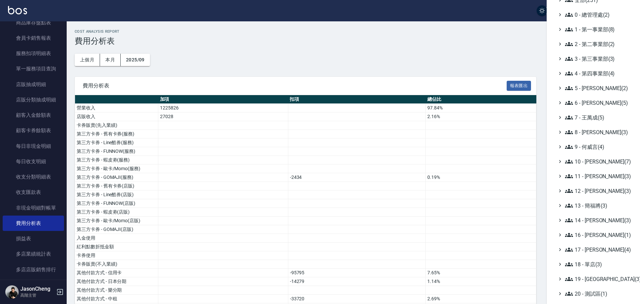
scroll to position [33, 0]
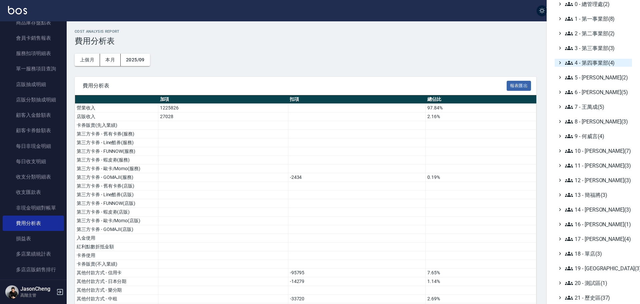
click at [599, 62] on span "4 - 第四事業部(4)" at bounding box center [597, 63] width 64 height 8
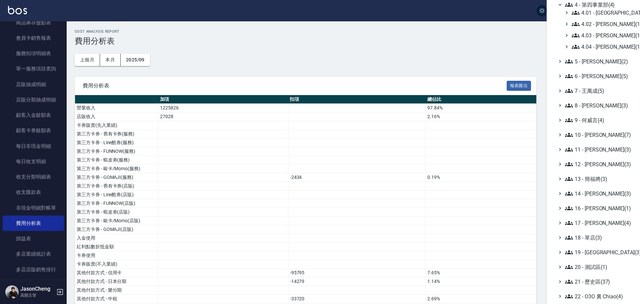
scroll to position [100, 0]
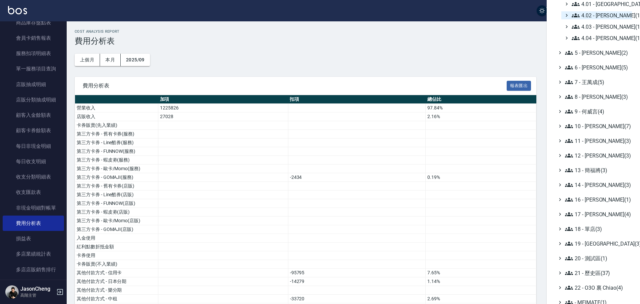
click at [606, 17] on span "4.02 - 吳國隆(1)" at bounding box center [601, 15] width 58 height 8
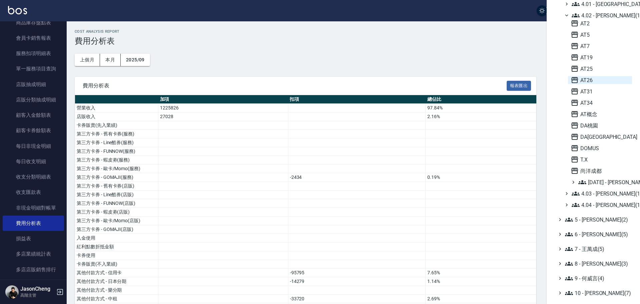
click at [584, 76] on span "AT26" at bounding box center [600, 80] width 59 height 8
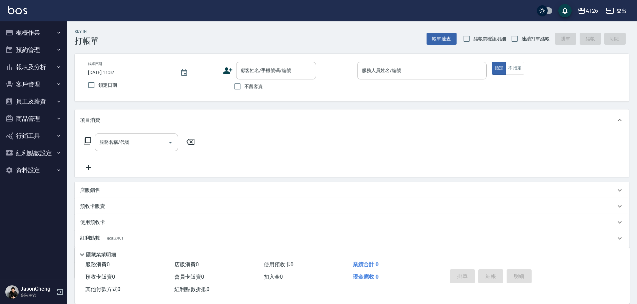
click at [26, 225] on nav "櫃檯作業 打帳單 帳單列表 掛單列表 座位開單 營業儀表板 現金收支登錄 高階收支登錄 材料自購登錄 每日結帳 排班表 現場電腦打卡 掃碼打卡 預約管理 預約…" at bounding box center [33, 150] width 67 height 258
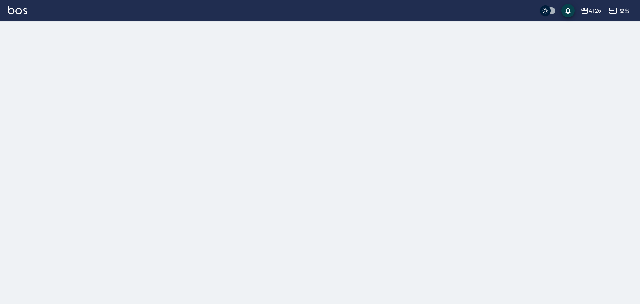
click at [35, 57] on div at bounding box center [320, 152] width 640 height 304
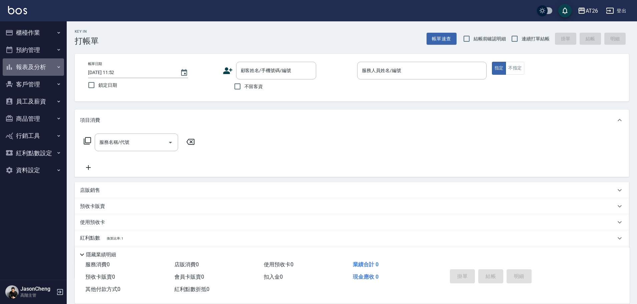
click at [47, 66] on button "報表及分析" at bounding box center [33, 66] width 61 height 17
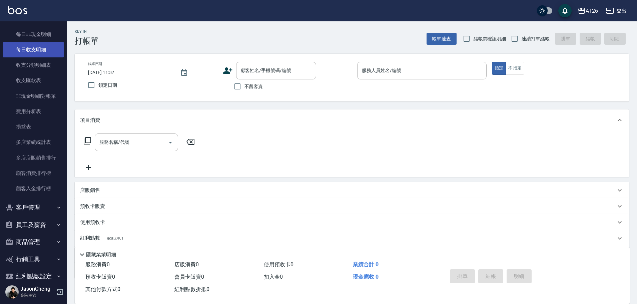
scroll to position [567, 0]
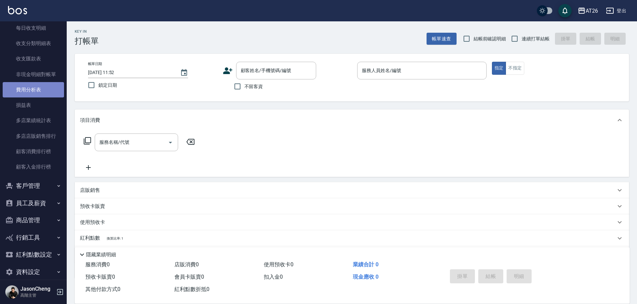
click at [34, 89] on link "費用分析表" at bounding box center [33, 89] width 61 height 15
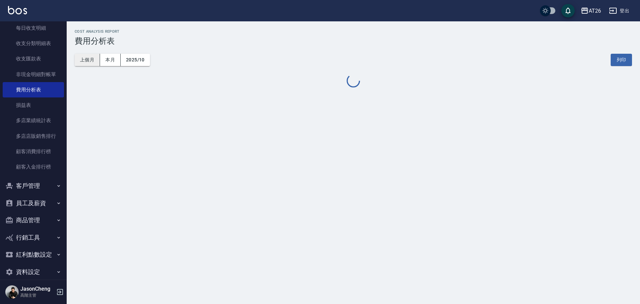
click at [87, 60] on button "上個月" at bounding box center [87, 60] width 25 height 12
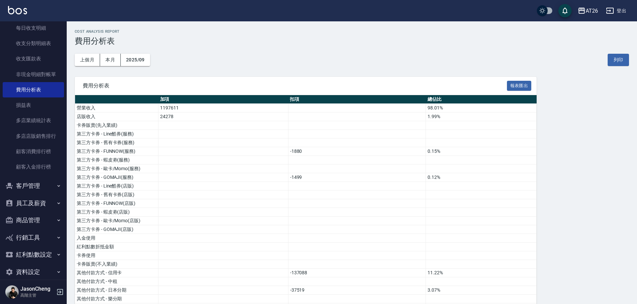
click at [372, 98] on th "扣項" at bounding box center [357, 99] width 138 height 9
click at [516, 88] on button "報表匯出" at bounding box center [519, 86] width 25 height 10
